Goal: Transaction & Acquisition: Purchase product/service

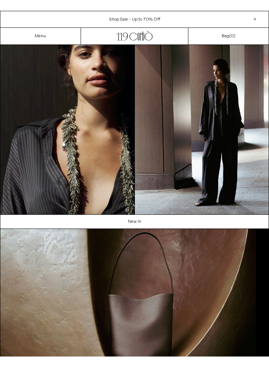
scroll to position [43, 0]
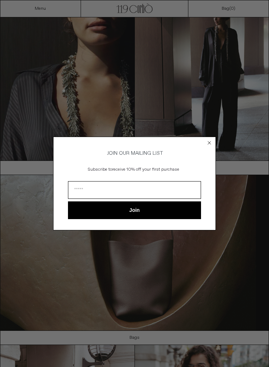
click at [206, 142] on icon "Close dialog" at bounding box center [209, 142] width 7 height 7
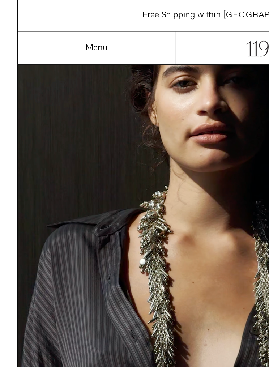
scroll to position [0, 0]
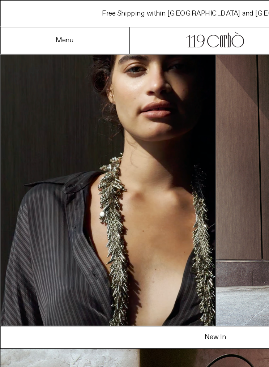
click at [100, 145] on video "Your browser does not support the video tag." at bounding box center [67, 119] width 134 height 170
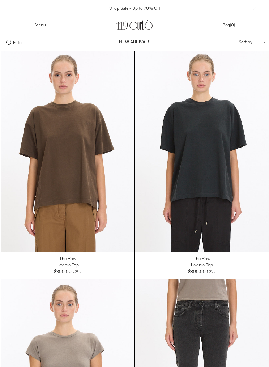
click at [142, 232] on at bounding box center [202, 151] width 134 height 201
